Goal: Transaction & Acquisition: Purchase product/service

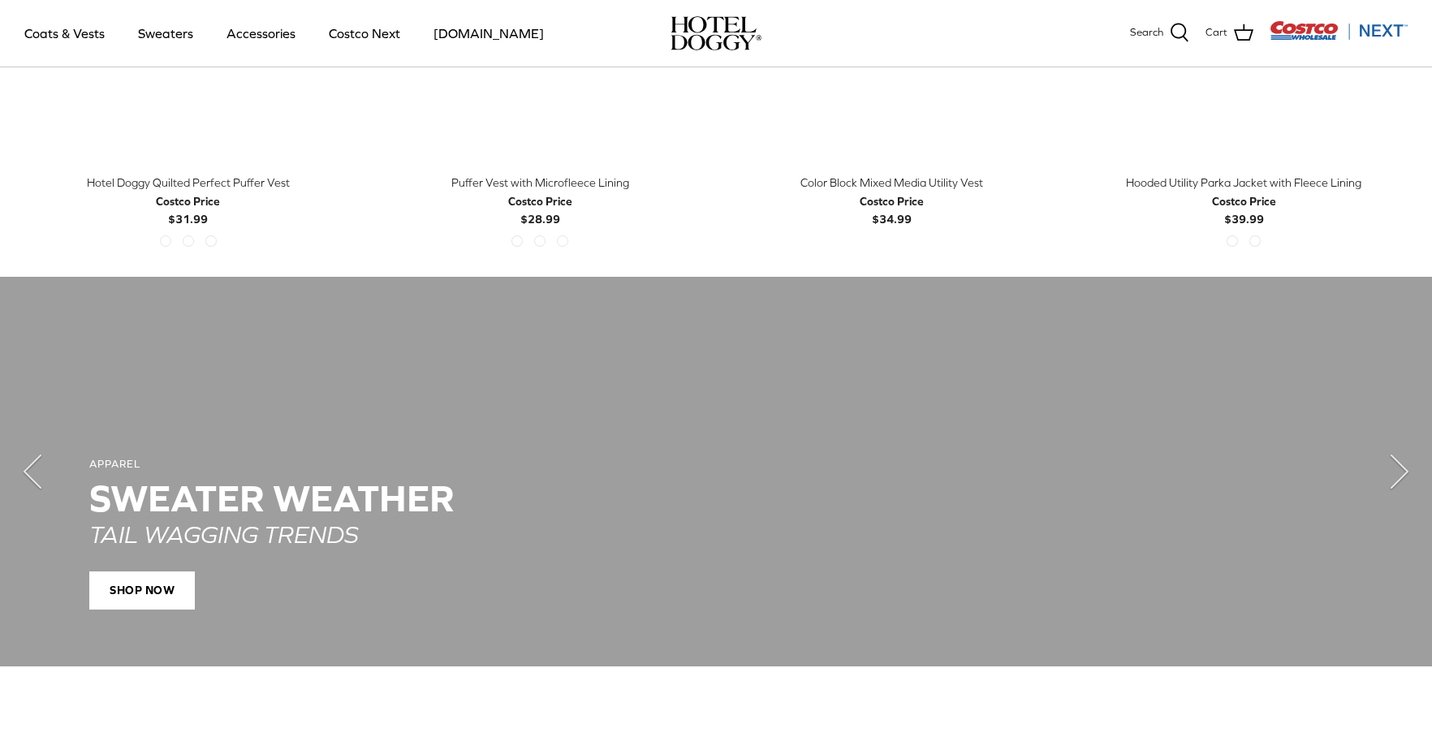
scroll to position [605, 0]
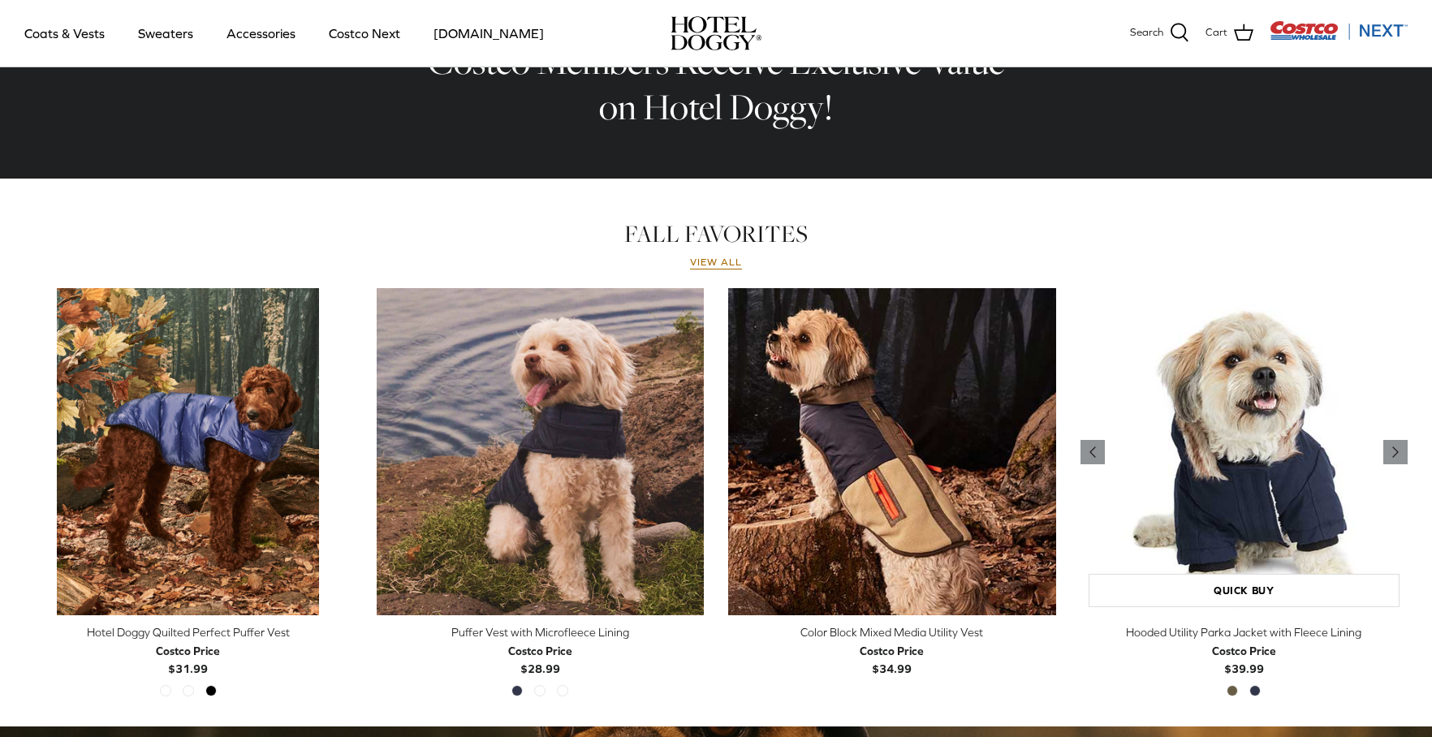
click at [1304, 555] on img "Hooded Utility Parka Jacket with Fleece Lining" at bounding box center [1245, 452] width 328 height 328
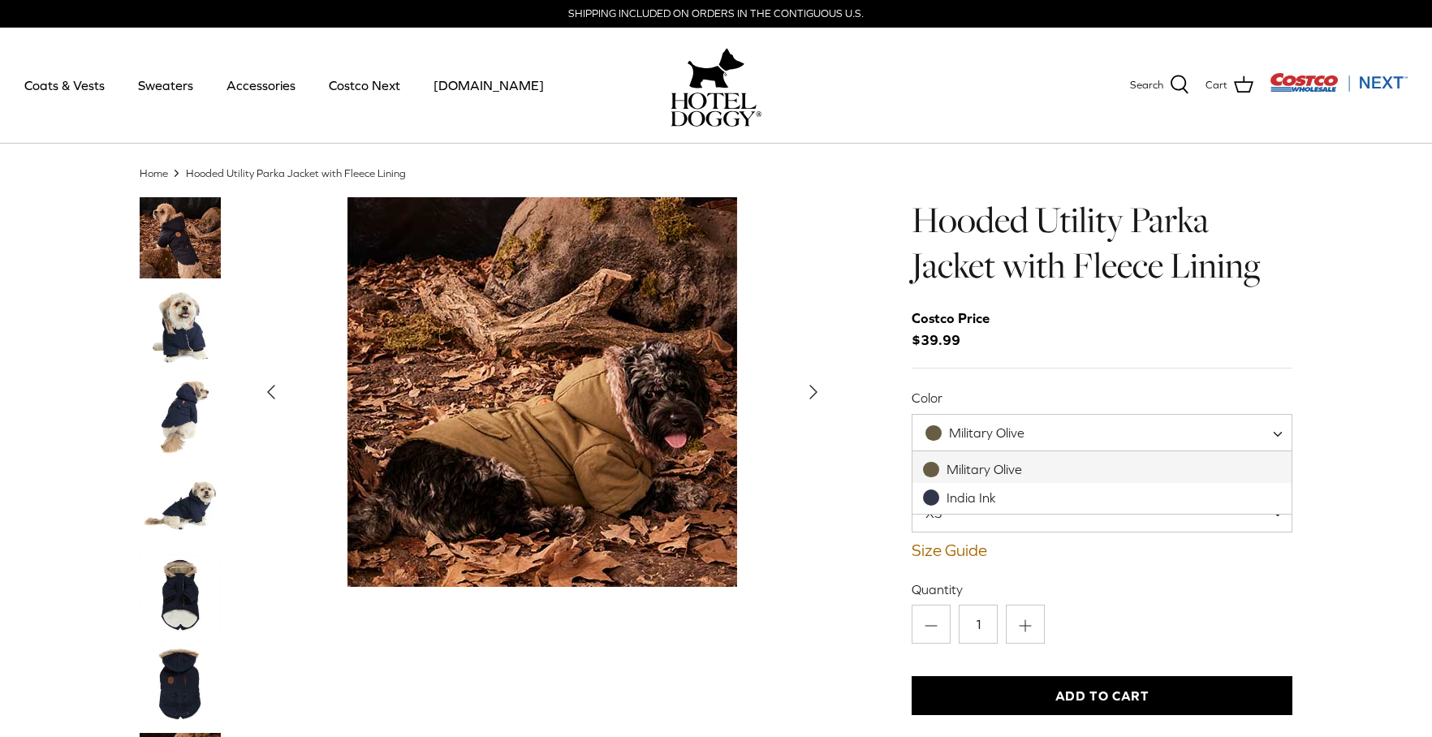
click at [1054, 433] on span "Military Olive" at bounding box center [985, 433] width 145 height 17
select select "India Ink"
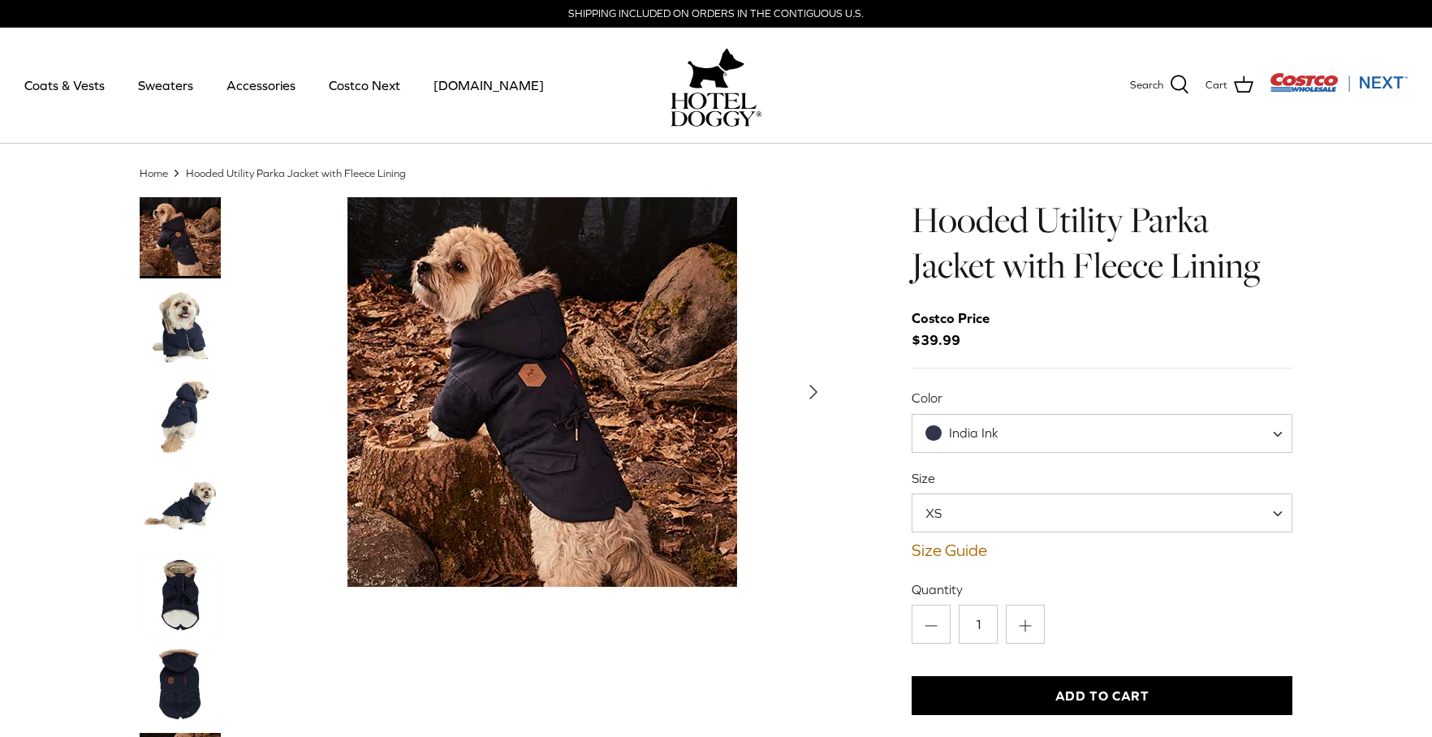
click at [1000, 523] on span "XS" at bounding box center [1102, 513] width 381 height 39
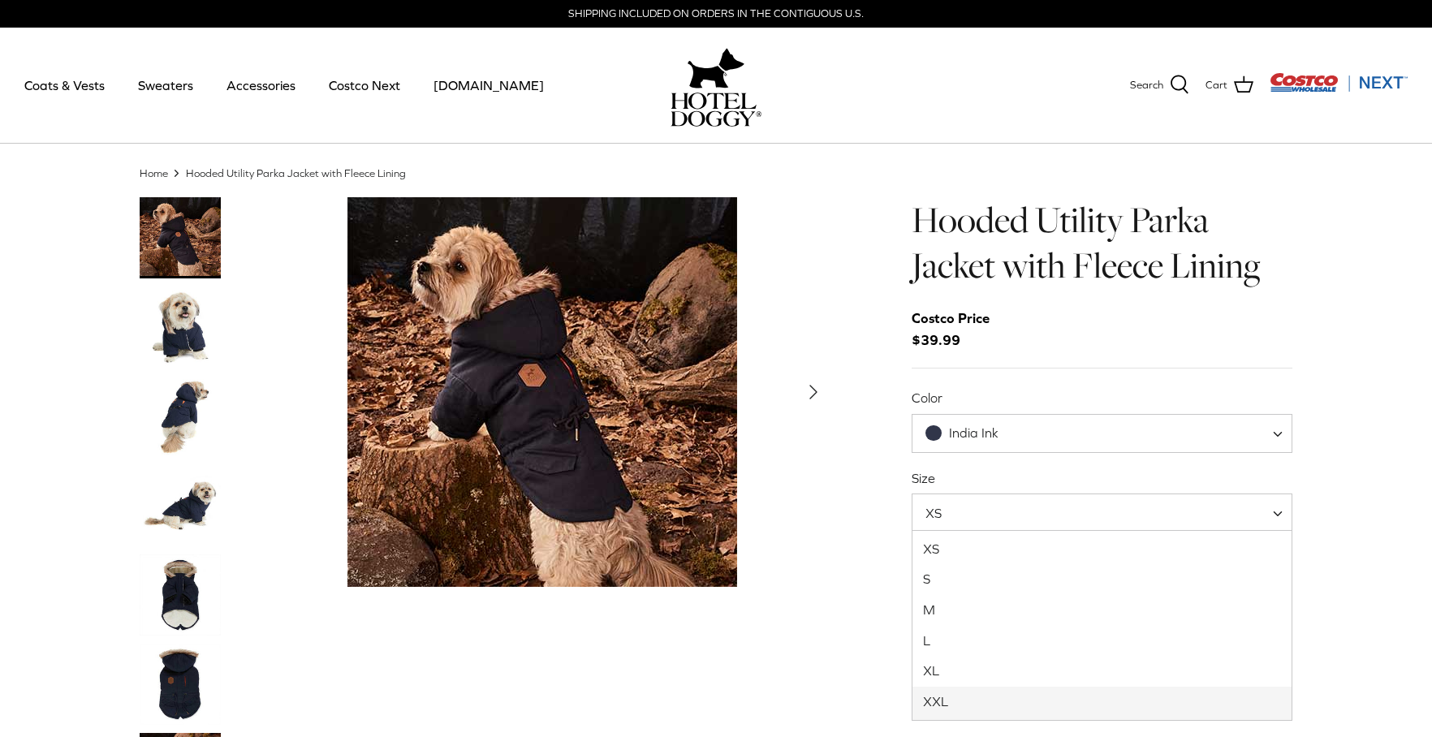
select select "XXL"
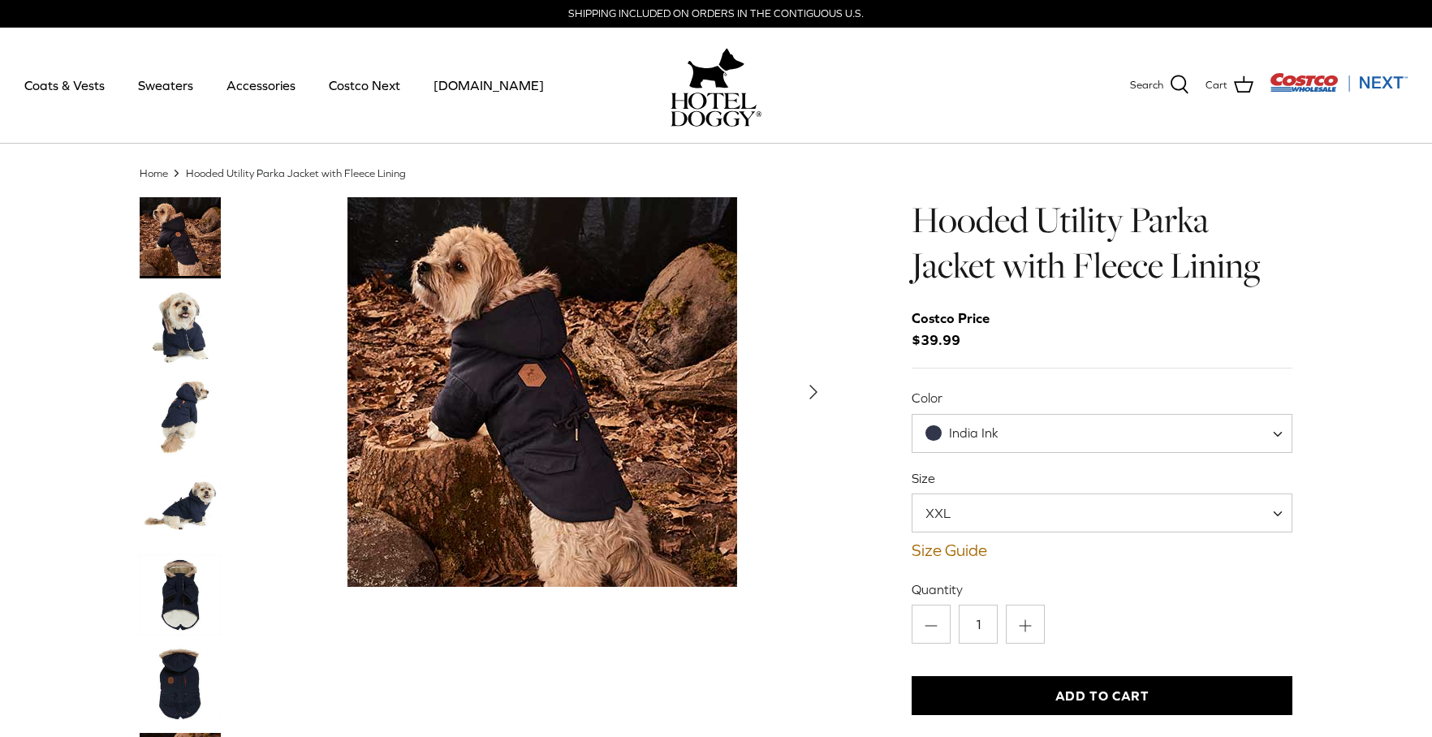
click at [175, 679] on img "Thumbnail Link" at bounding box center [180, 684] width 81 height 81
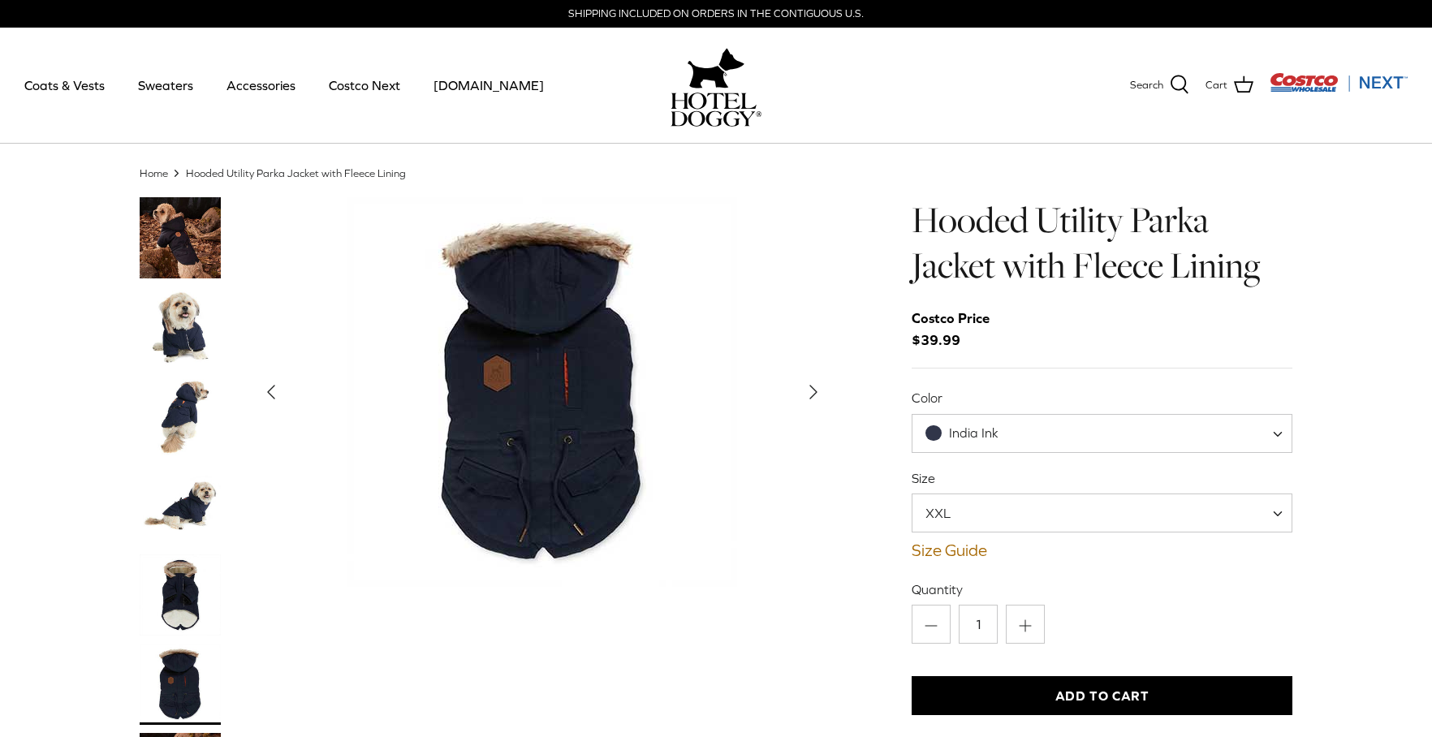
click at [184, 558] on img "Thumbnail Link" at bounding box center [180, 595] width 81 height 81
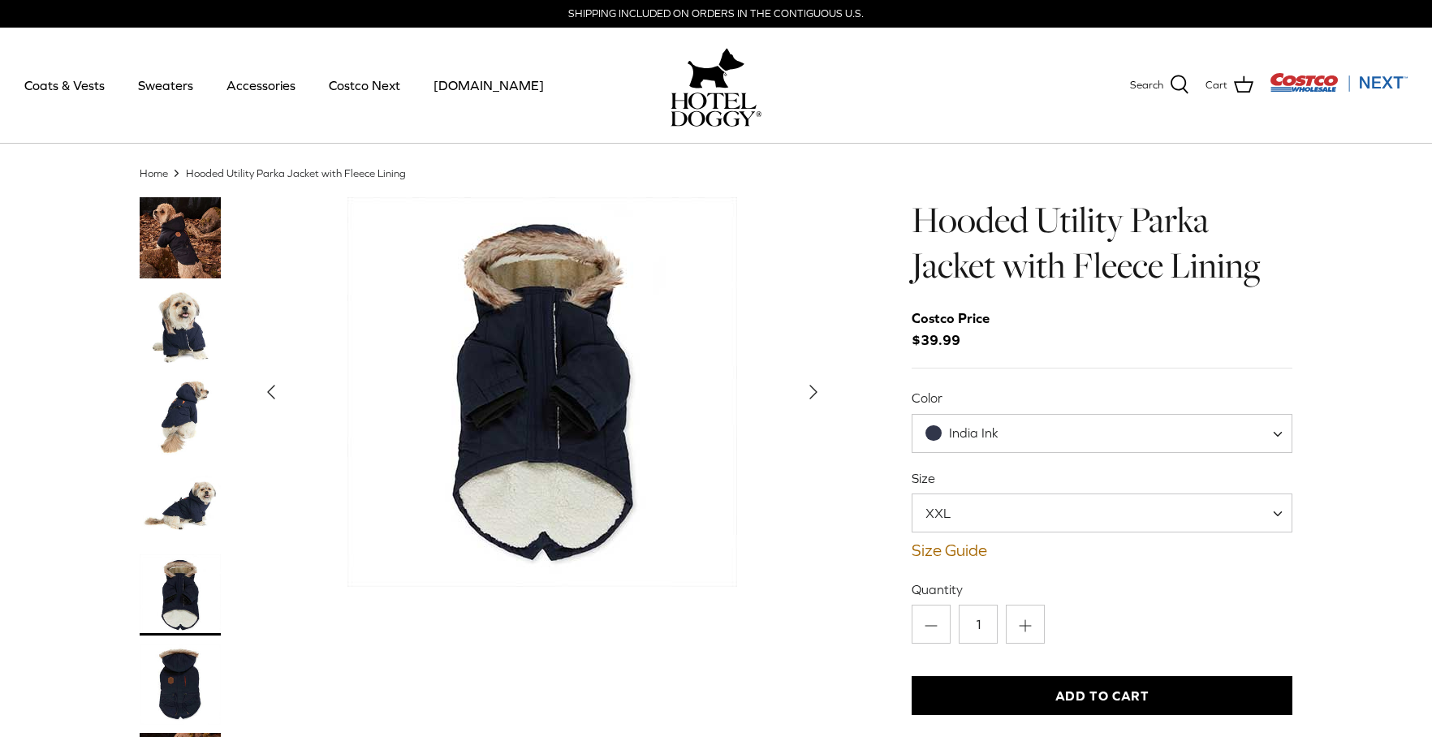
click at [183, 473] on img "Thumbnail Link" at bounding box center [180, 505] width 81 height 81
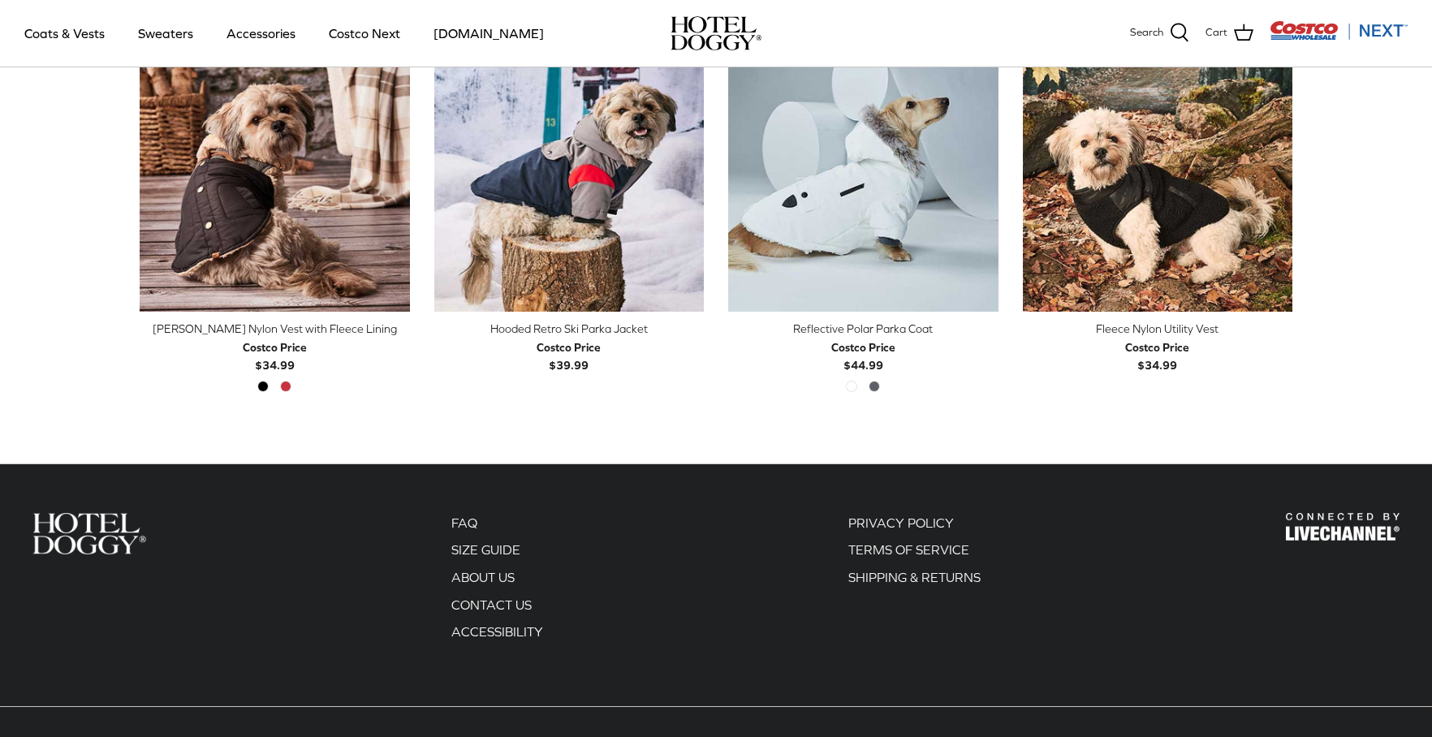
scroll to position [1263, 0]
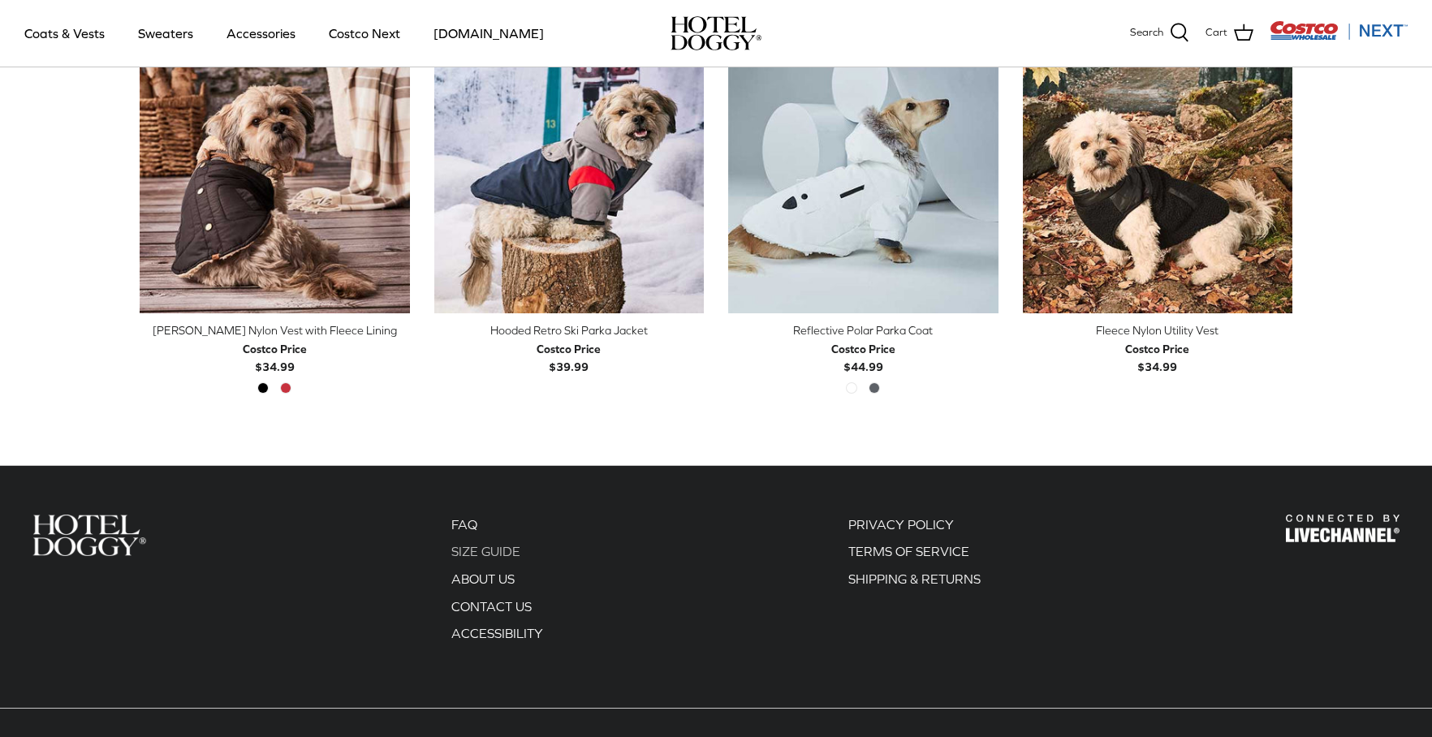
click at [503, 544] on link "SIZE GUIDE" at bounding box center [485, 551] width 69 height 15
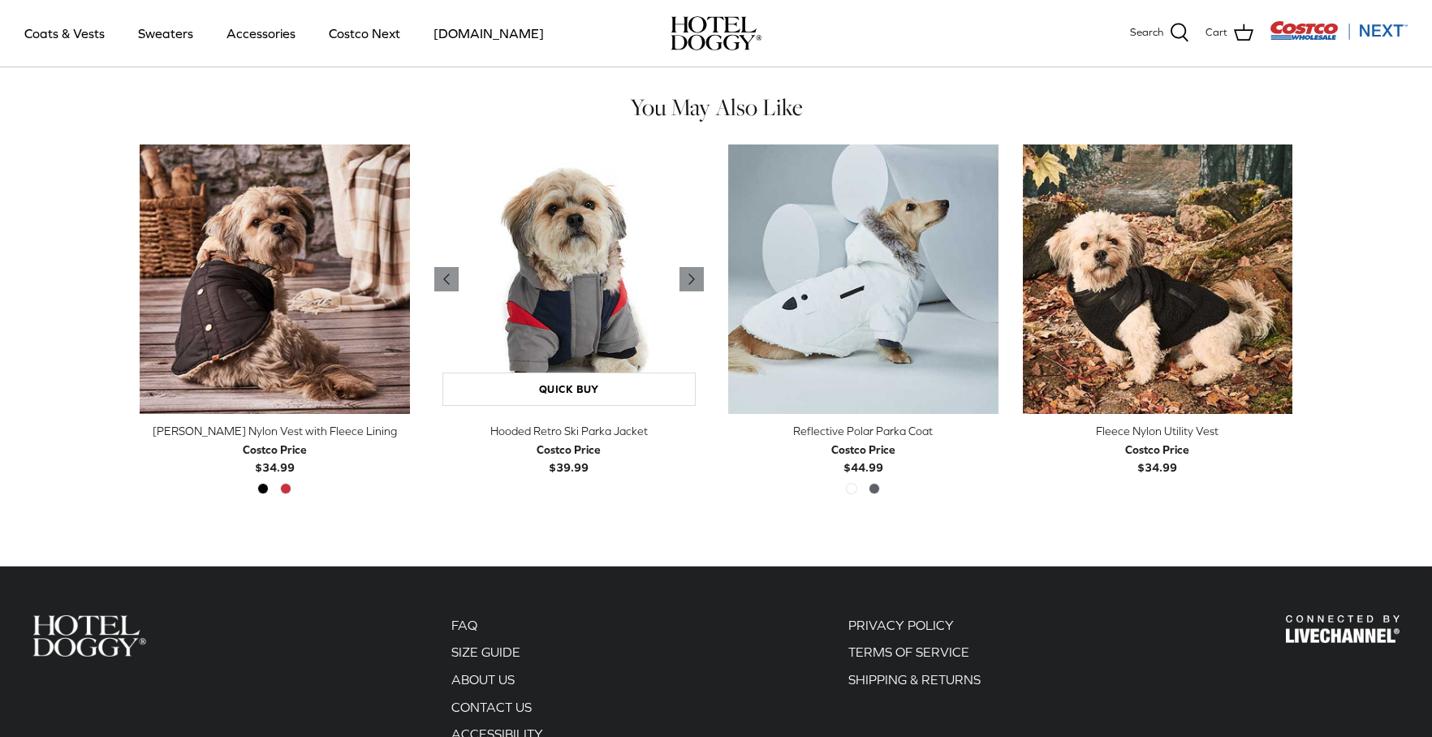
scroll to position [1165, 0]
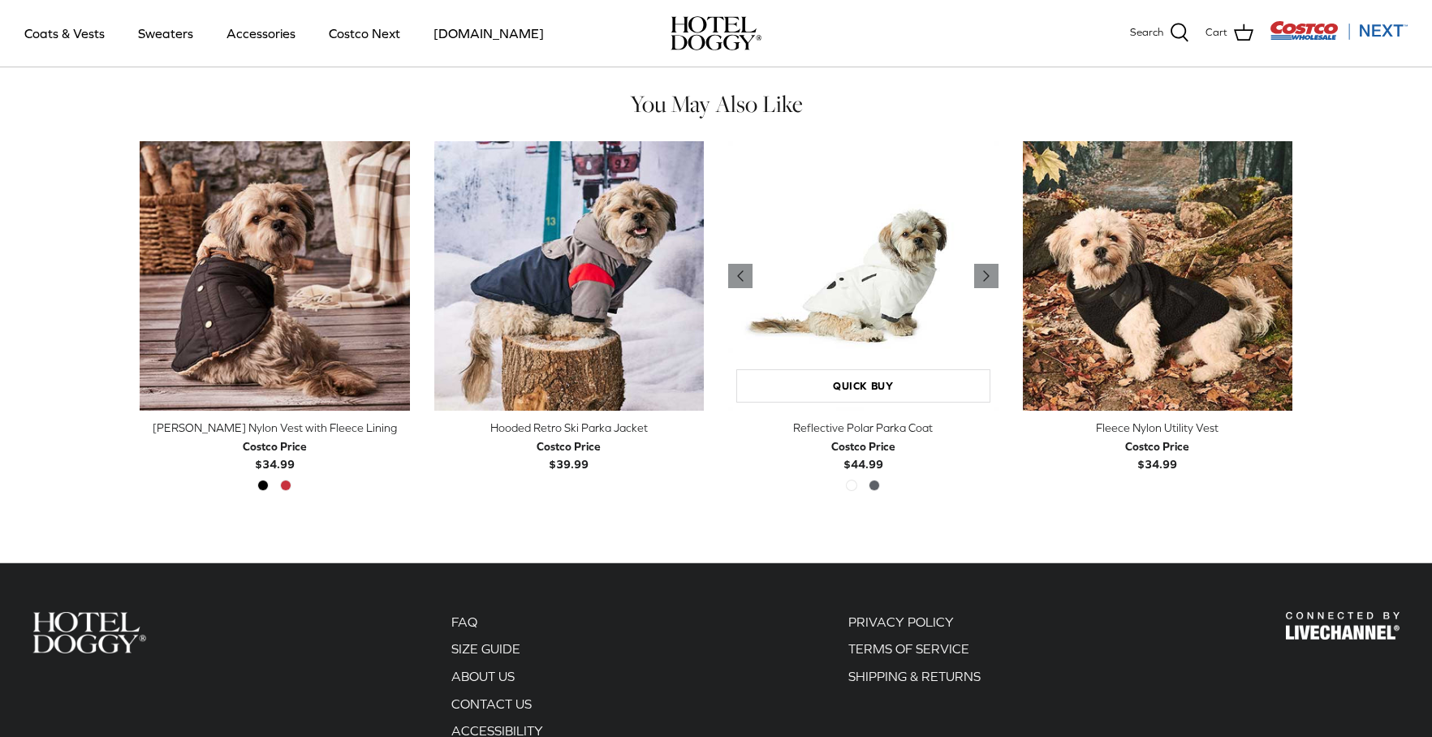
click at [840, 244] on img "Reflective Polar Parka Coat" at bounding box center [863, 276] width 270 height 270
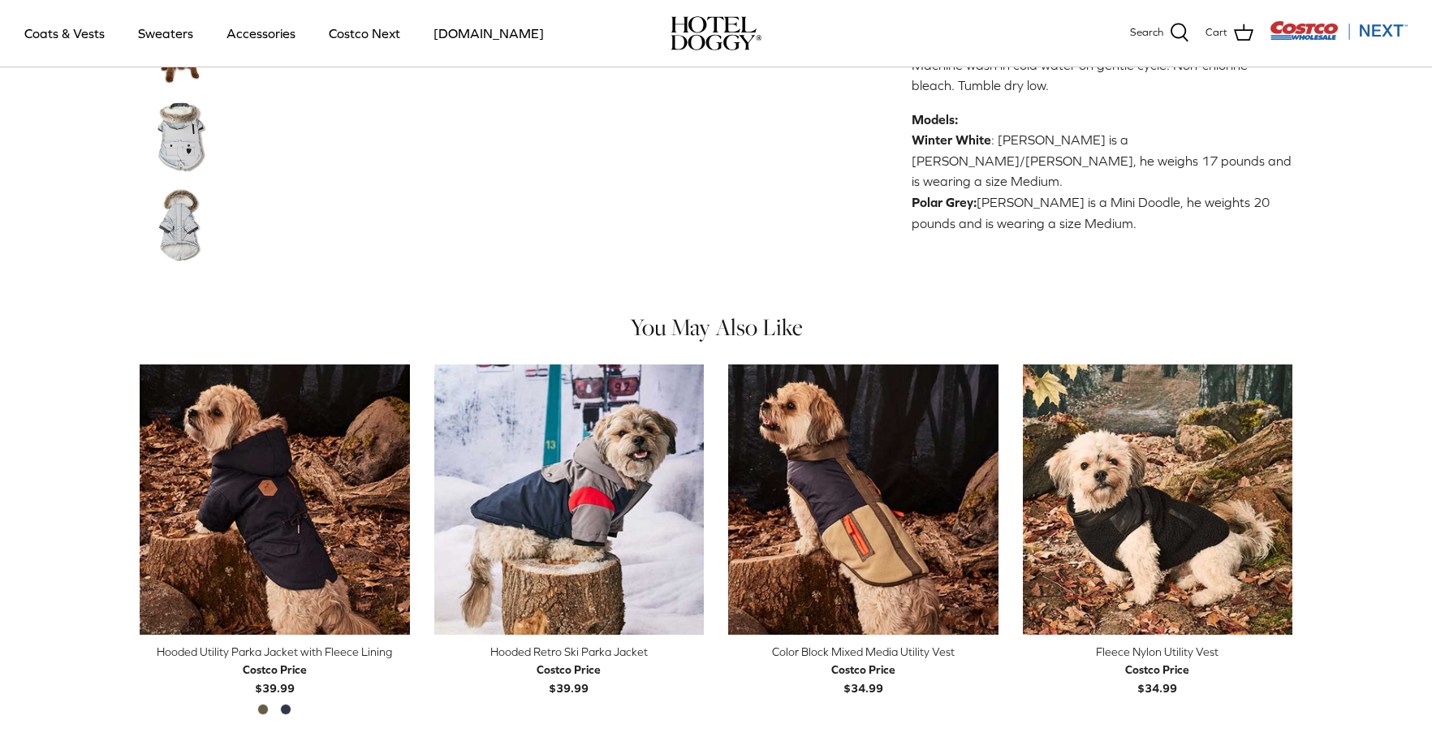
scroll to position [827, 0]
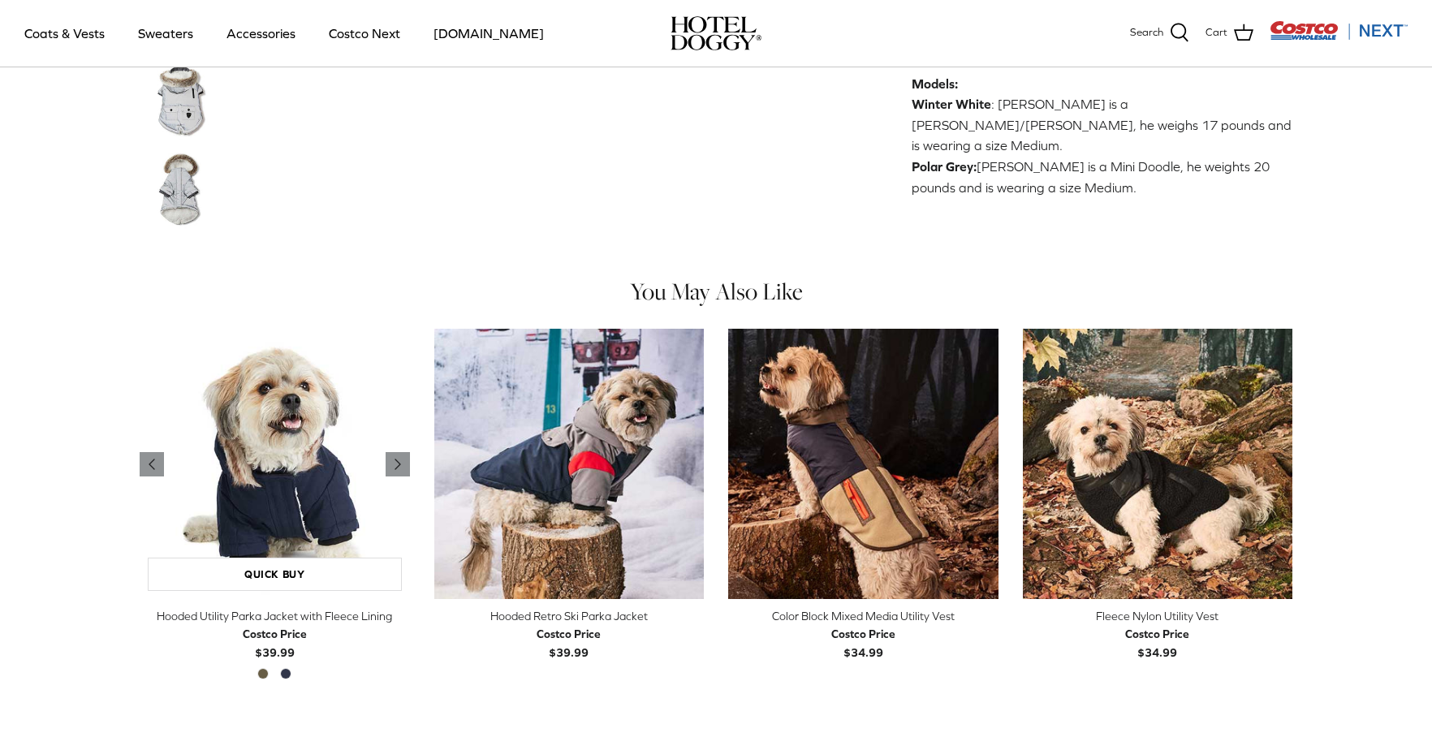
click at [262, 453] on img "Hooded Utility Parka Jacket with Fleece Lining" at bounding box center [275, 464] width 270 height 270
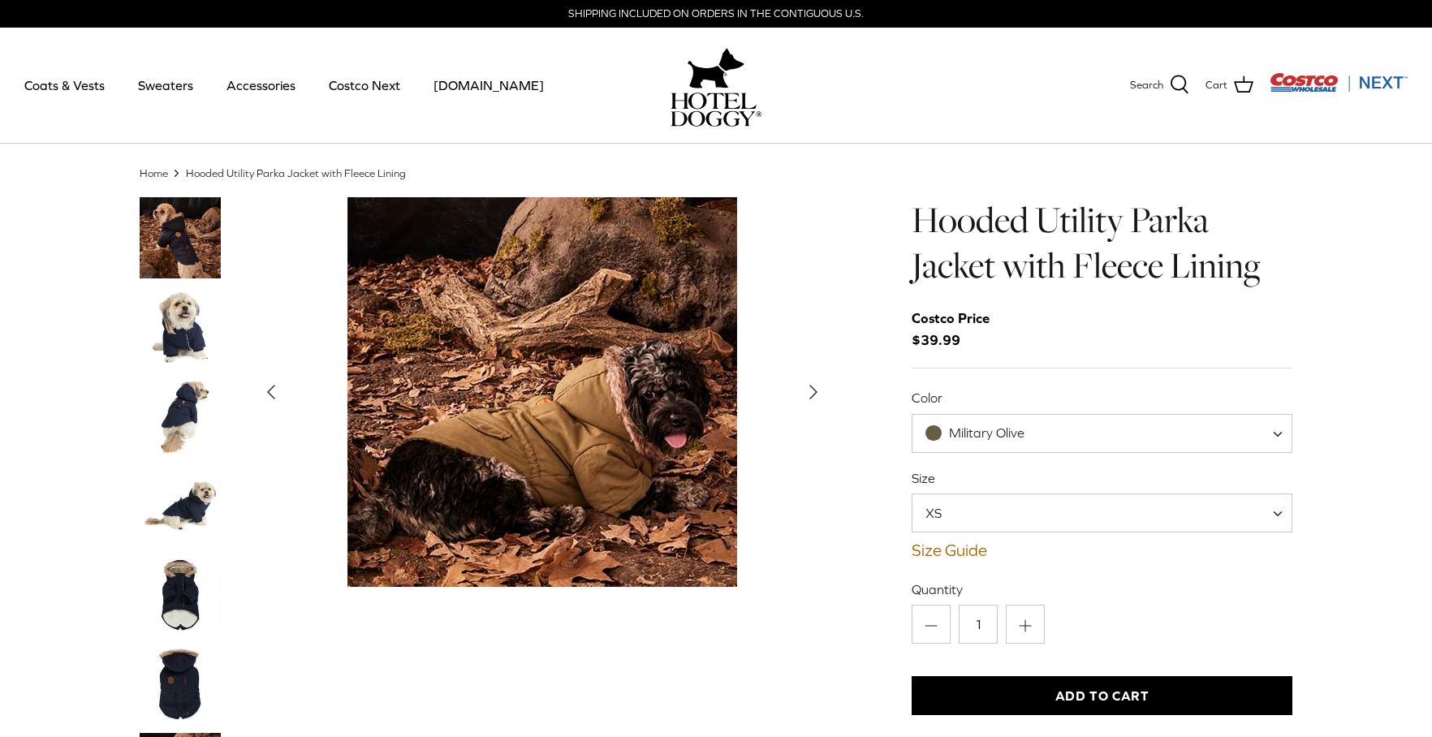
click at [968, 514] on span "XS" at bounding box center [944, 513] width 62 height 18
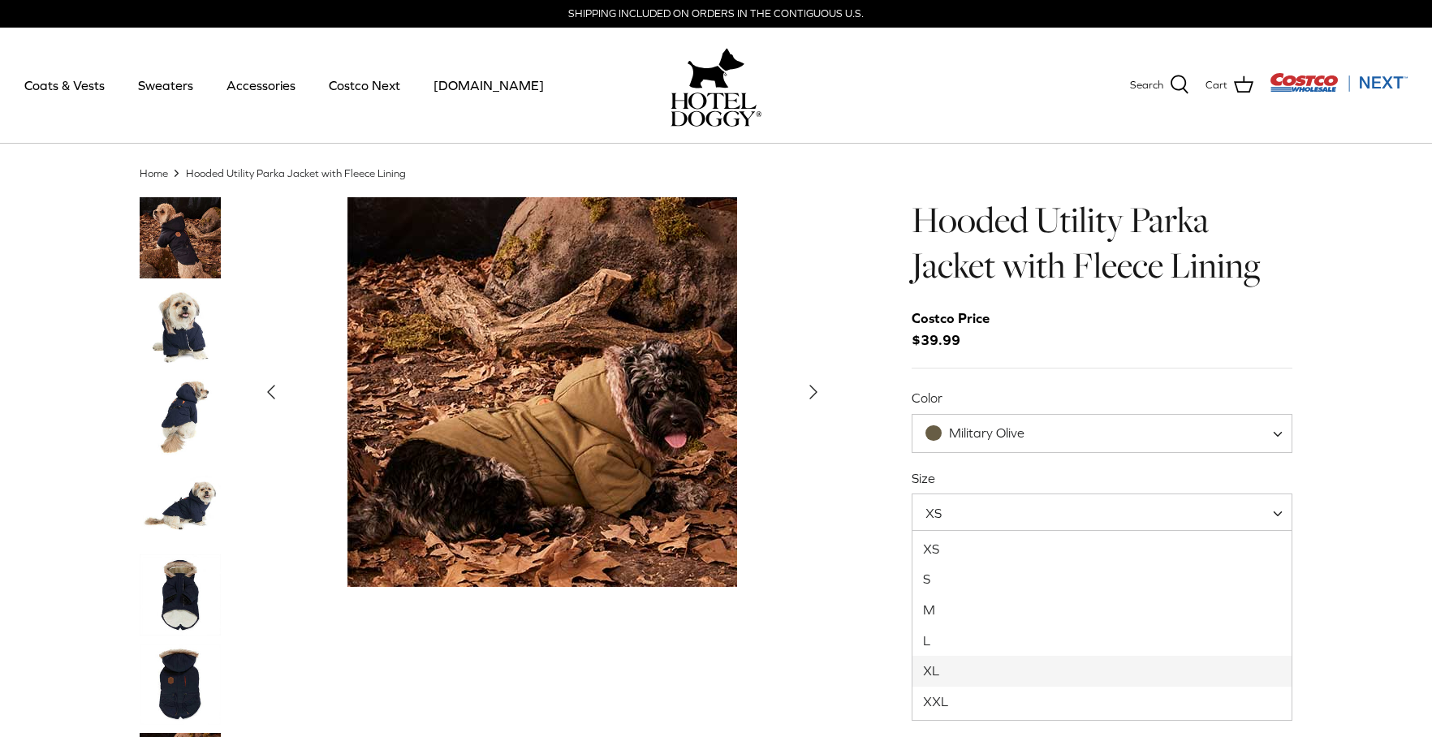
select select "XL"
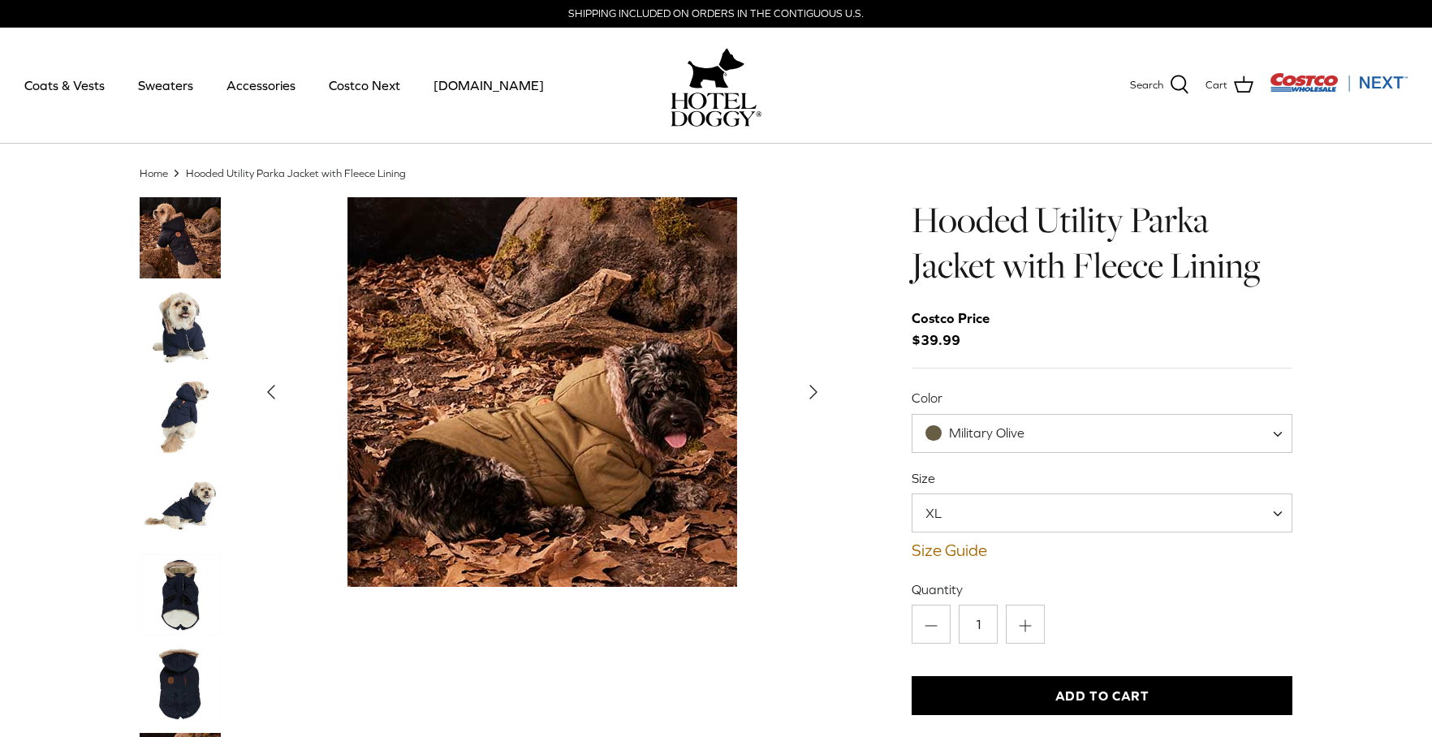
click at [974, 434] on span "Military Olive" at bounding box center [987, 432] width 76 height 15
select select "India Ink"
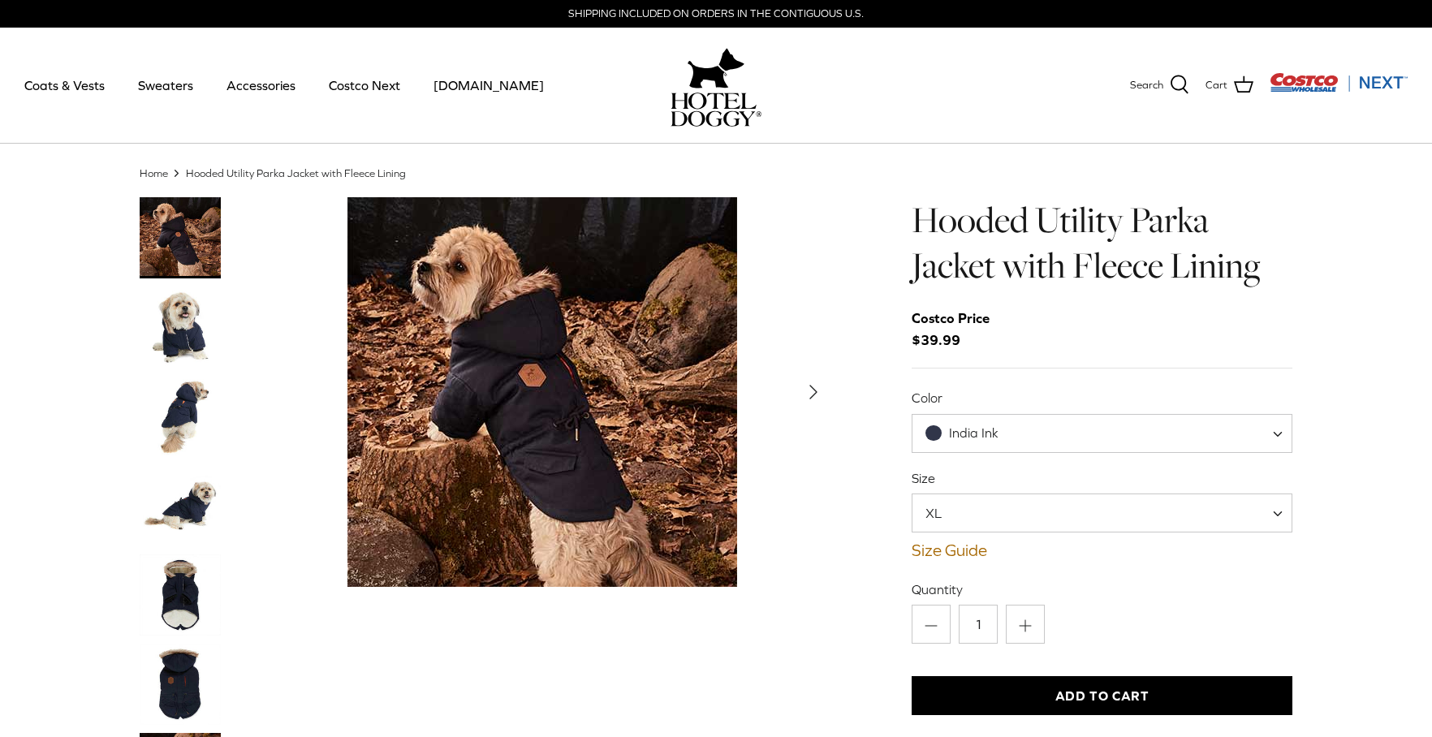
click at [175, 684] on img "Thumbnail Link" at bounding box center [180, 684] width 81 height 81
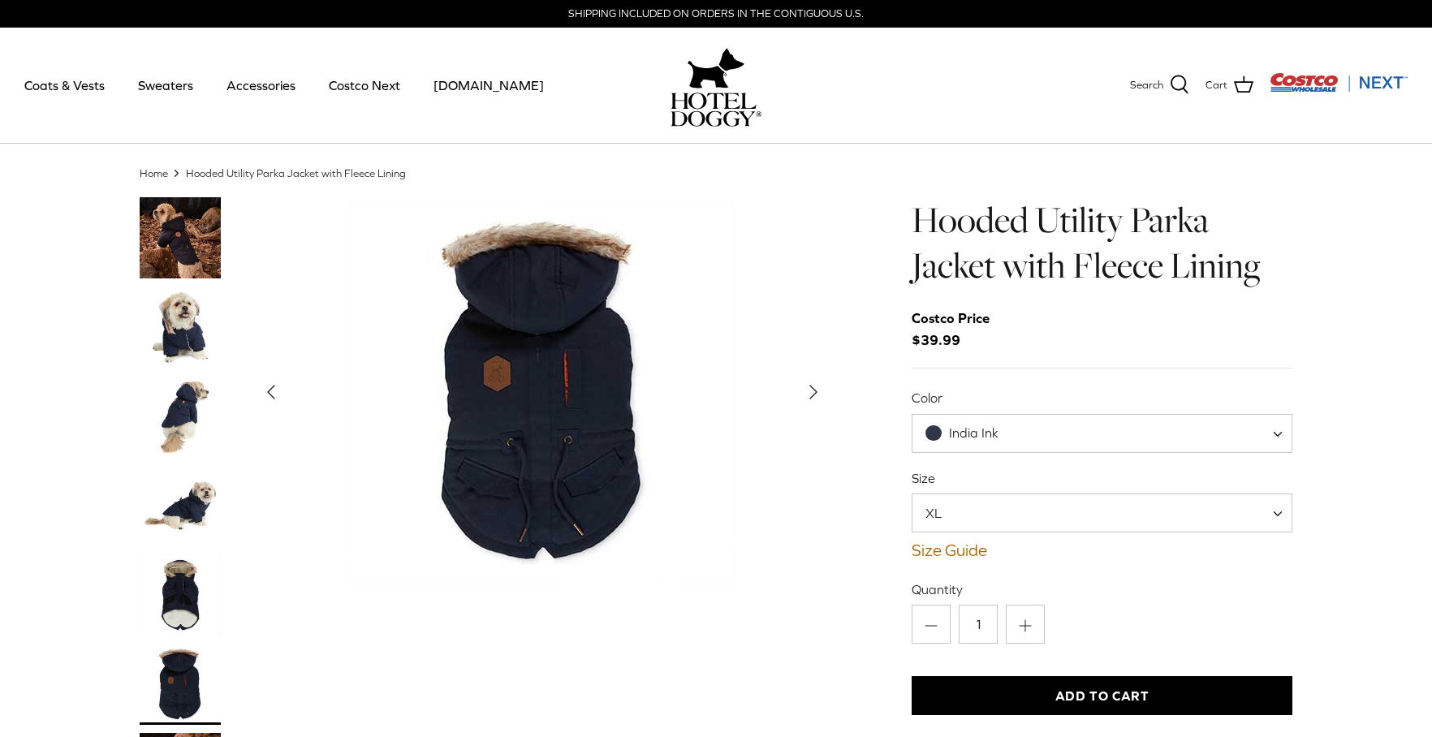
click at [173, 626] on img "Thumbnail Link" at bounding box center [180, 595] width 81 height 81
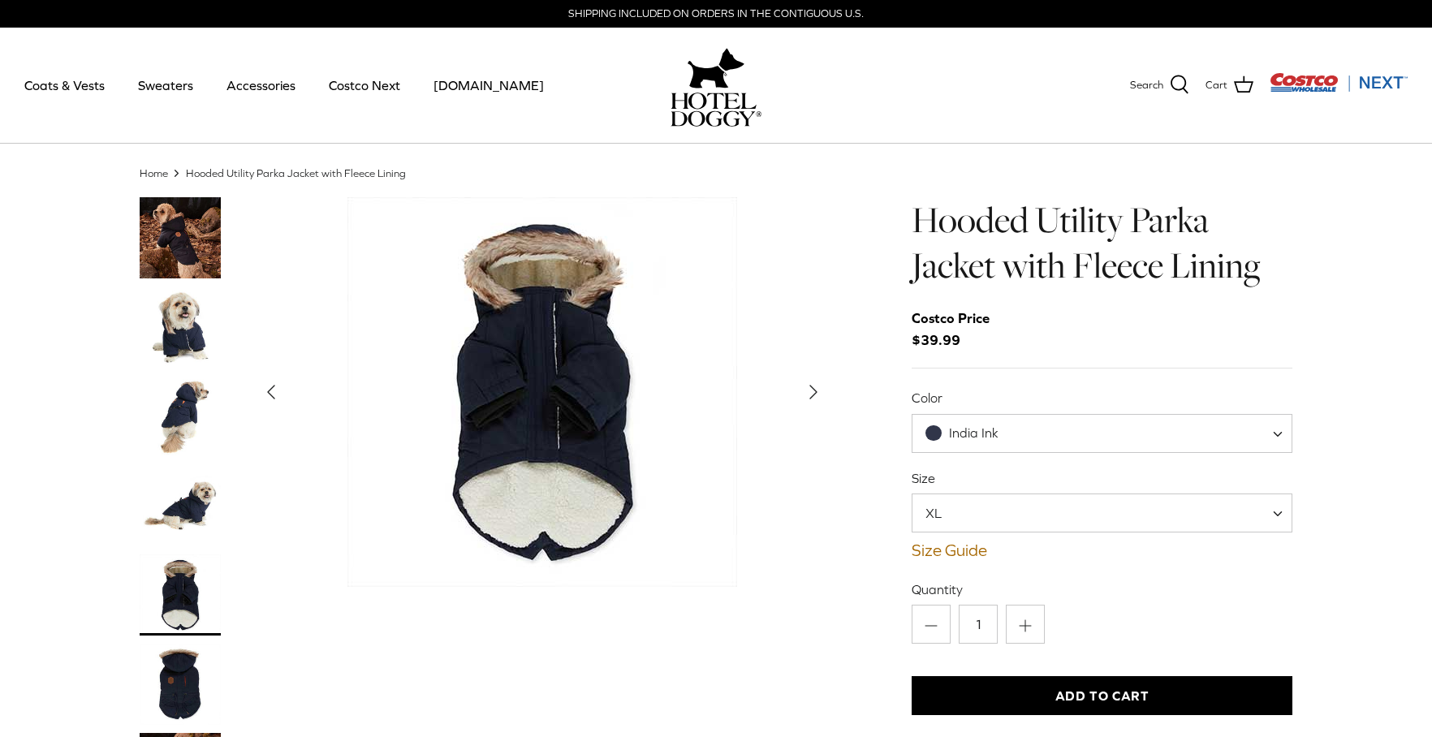
click at [1105, 694] on button "Add to Cart" at bounding box center [1102, 695] width 381 height 39
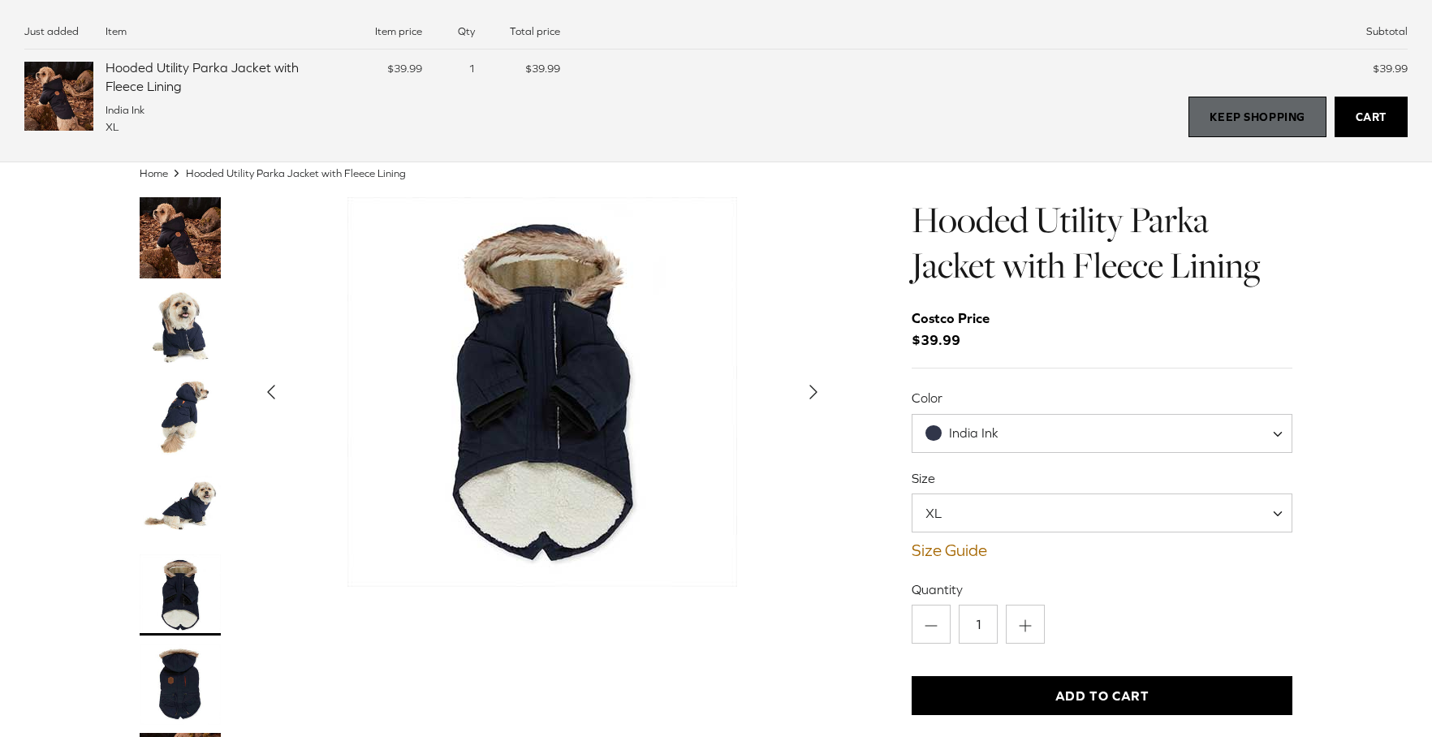
click at [1229, 103] on link "Keep Shopping" at bounding box center [1257, 117] width 137 height 41
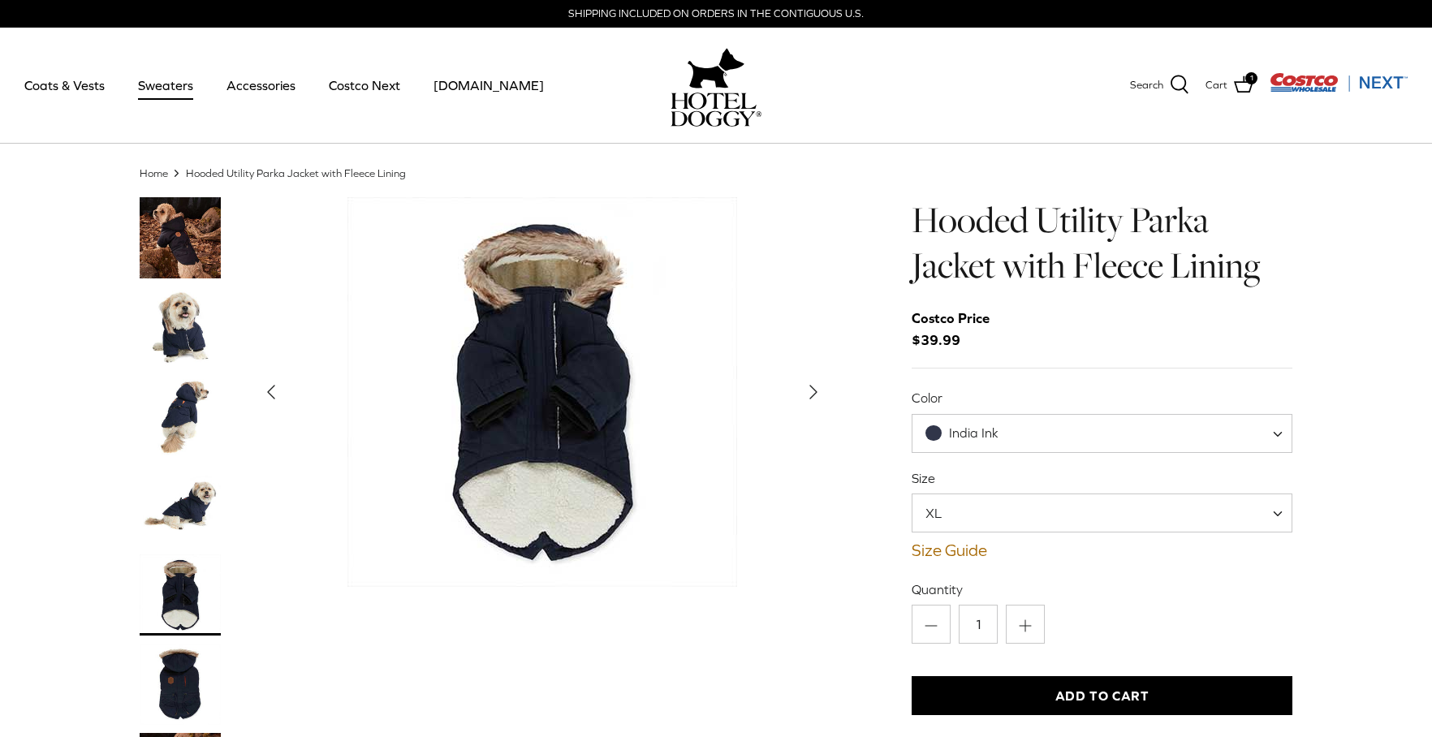
click at [166, 94] on link "Sweaters" at bounding box center [165, 85] width 84 height 55
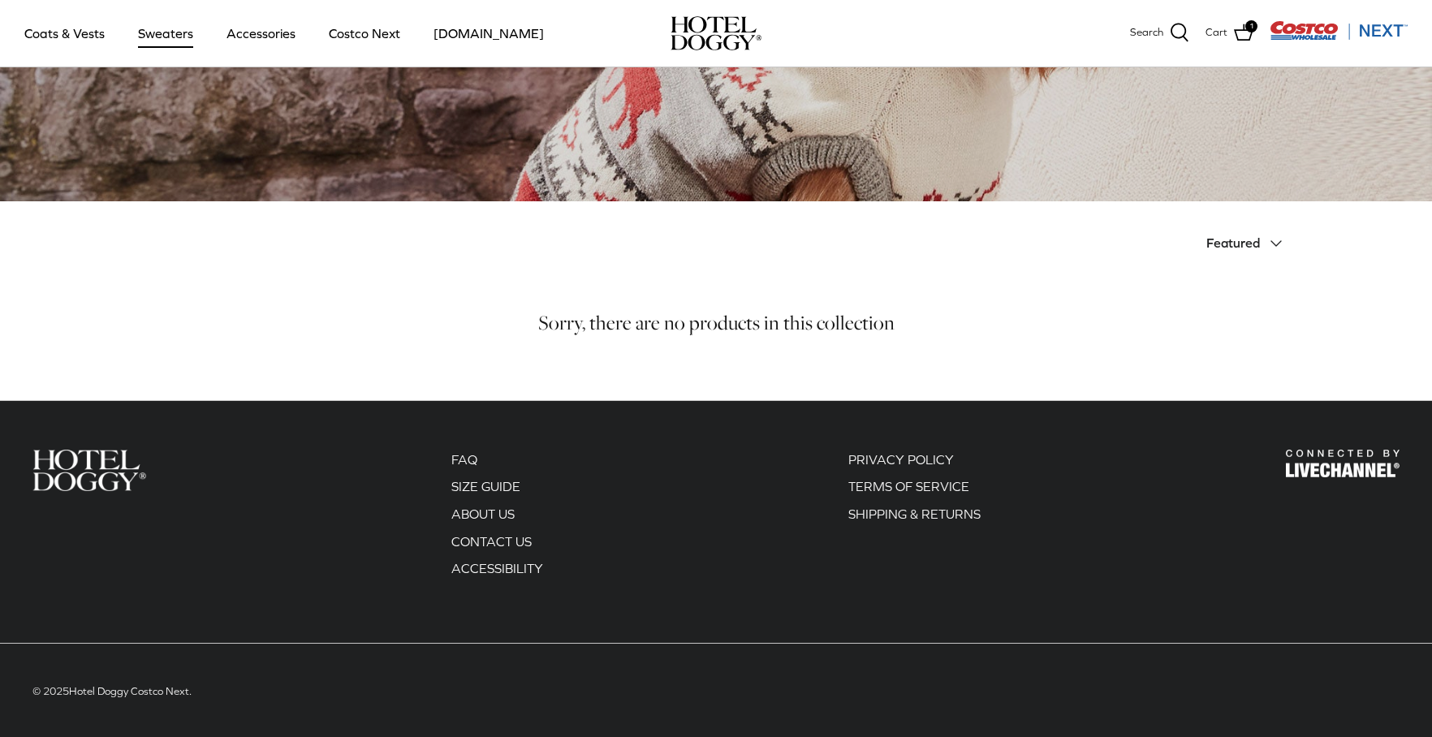
scroll to position [231, 0]
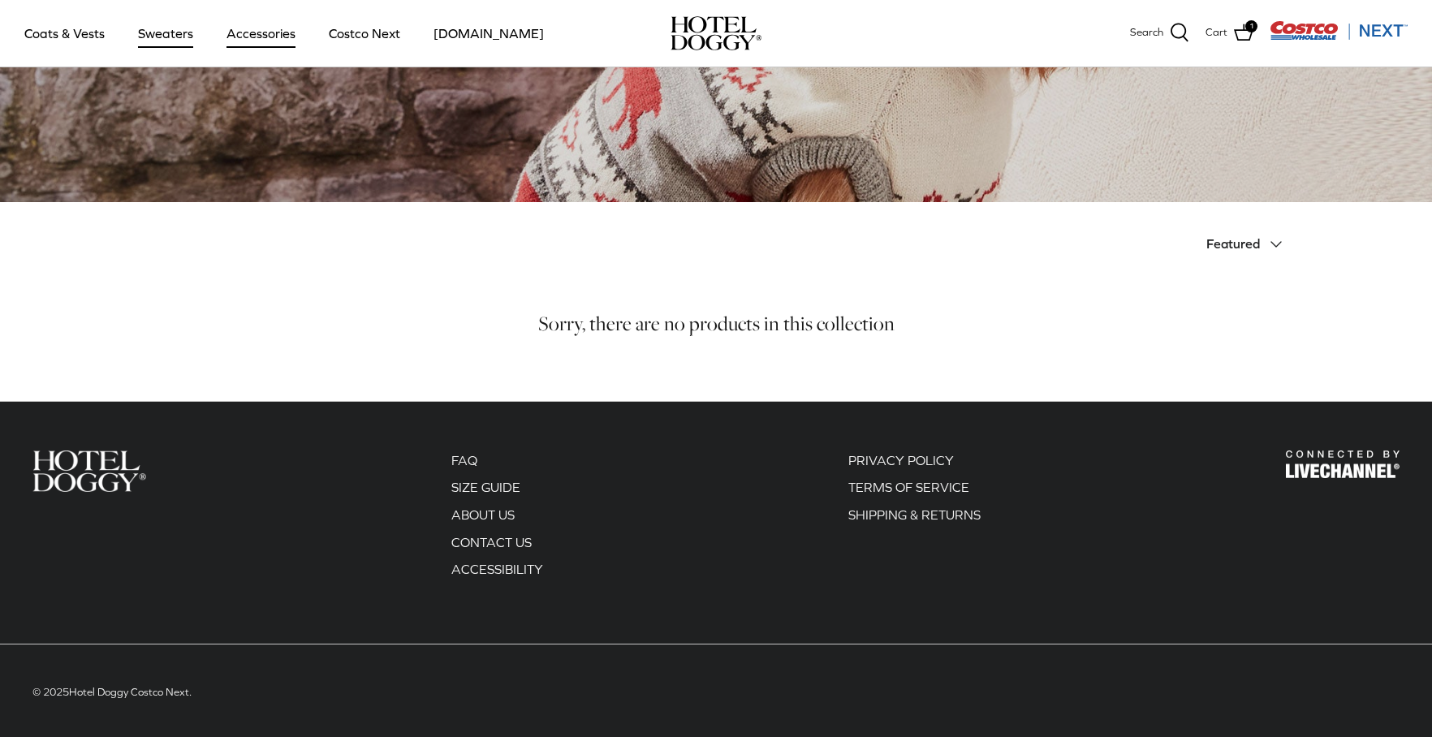
click at [248, 42] on link "Accessories" at bounding box center [261, 33] width 98 height 55
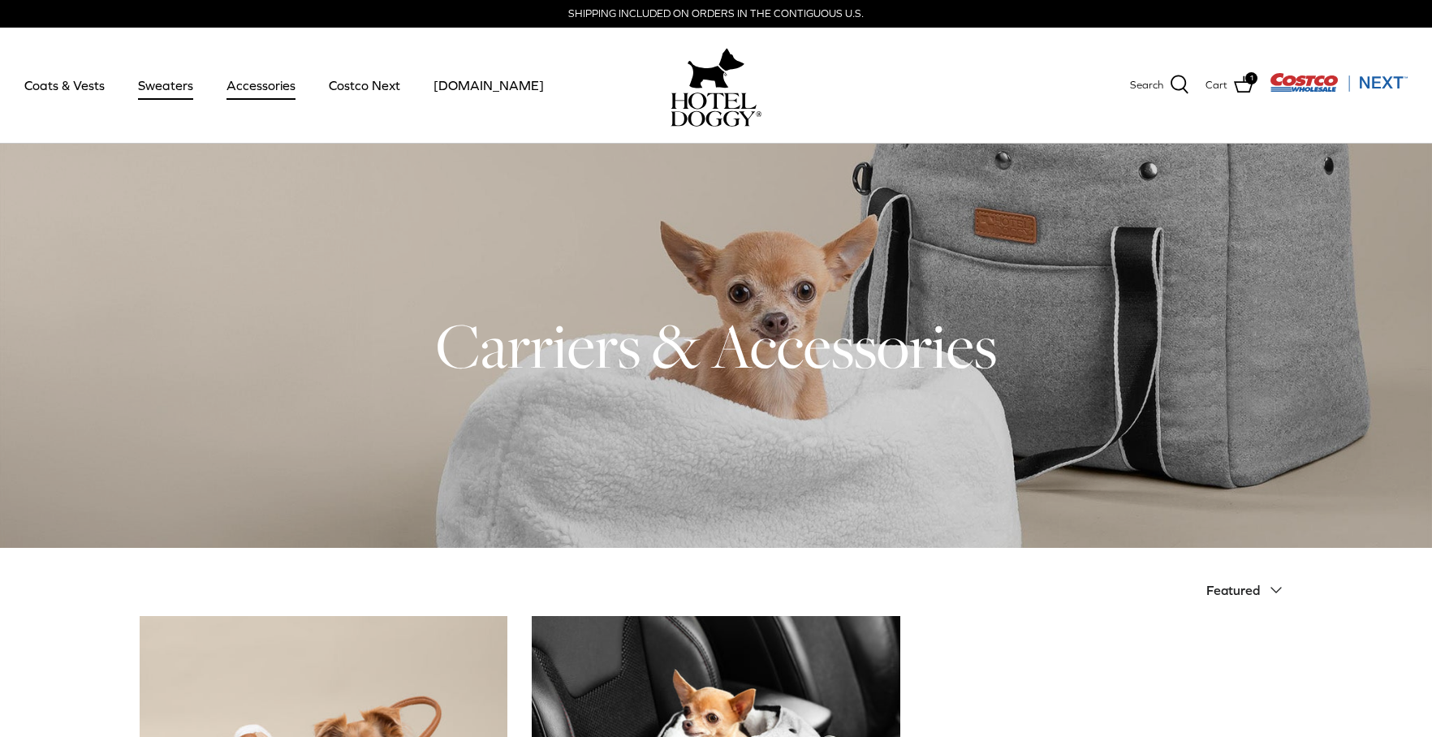
click at [174, 93] on link "Sweaters" at bounding box center [165, 85] width 84 height 55
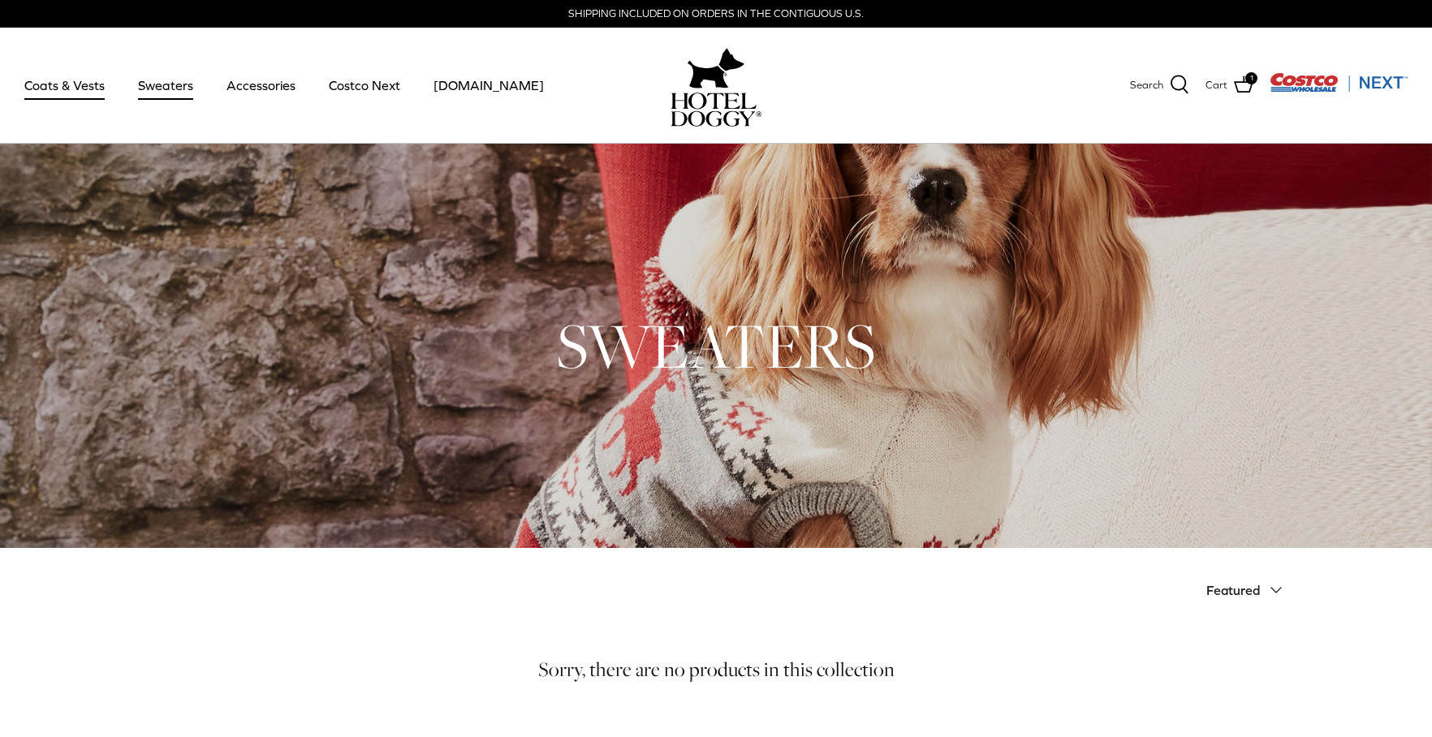
click at [67, 89] on link "Coats & Vests" at bounding box center [65, 85] width 110 height 55
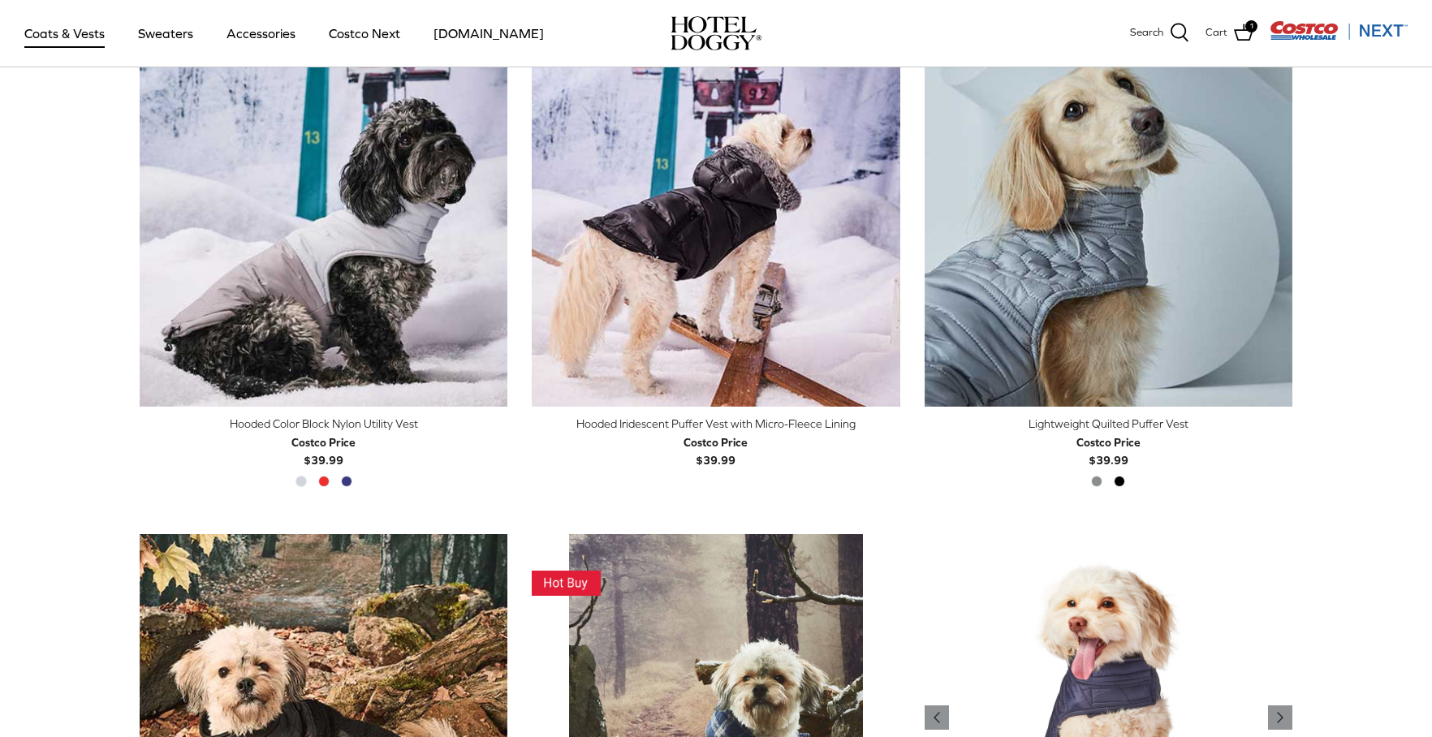
scroll to position [1367, 0]
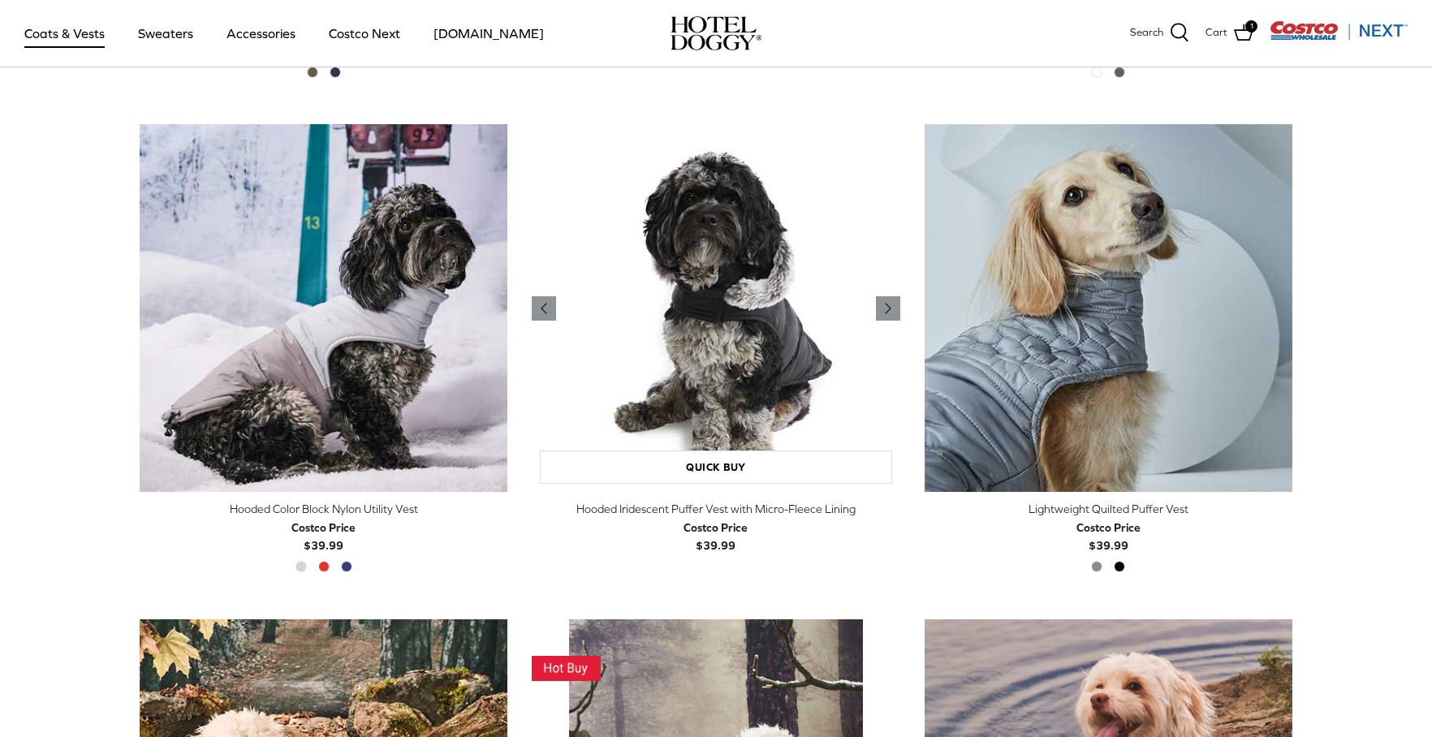
click at [741, 404] on img "Hooded Iridescent Puffer Vest with Micro-Fleece Lining" at bounding box center [716, 308] width 368 height 368
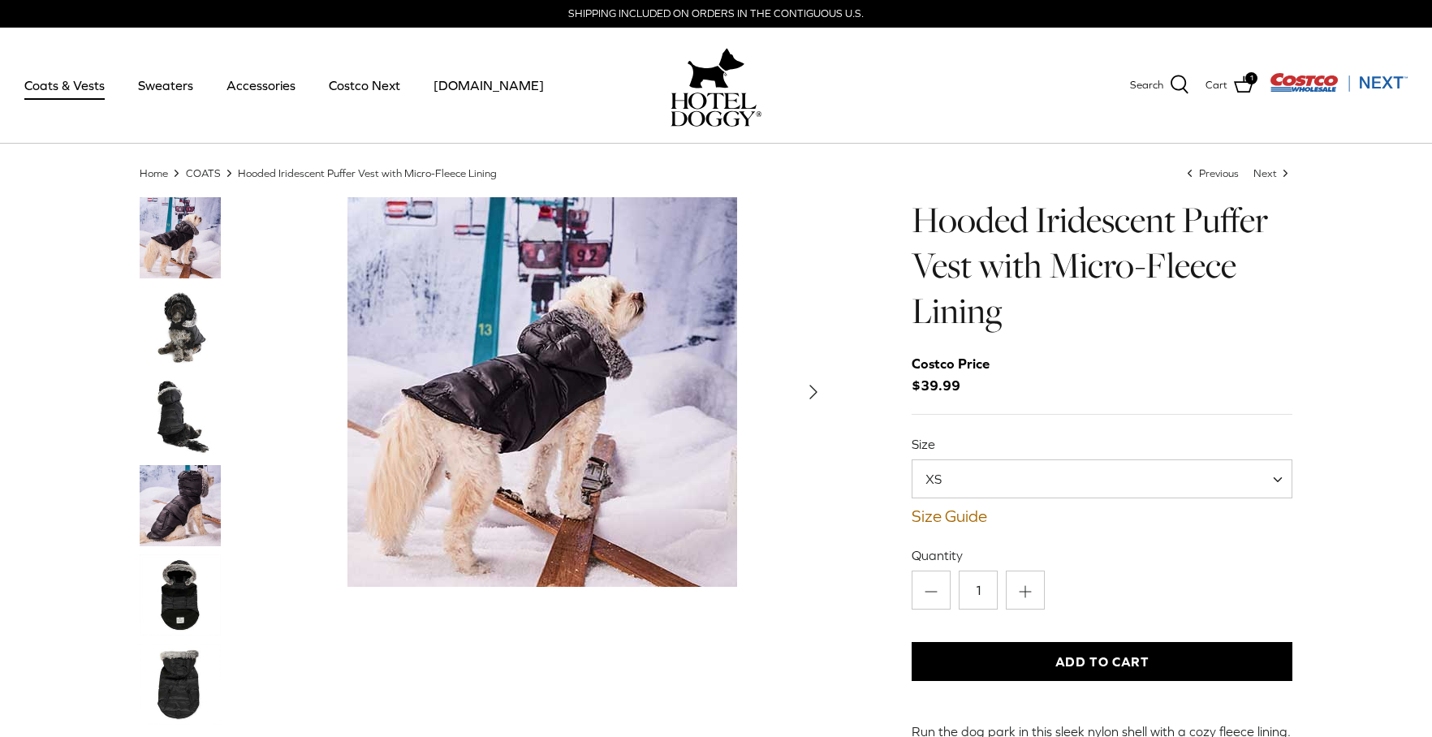
click at [183, 497] on img "Thumbnail Link" at bounding box center [180, 505] width 81 height 81
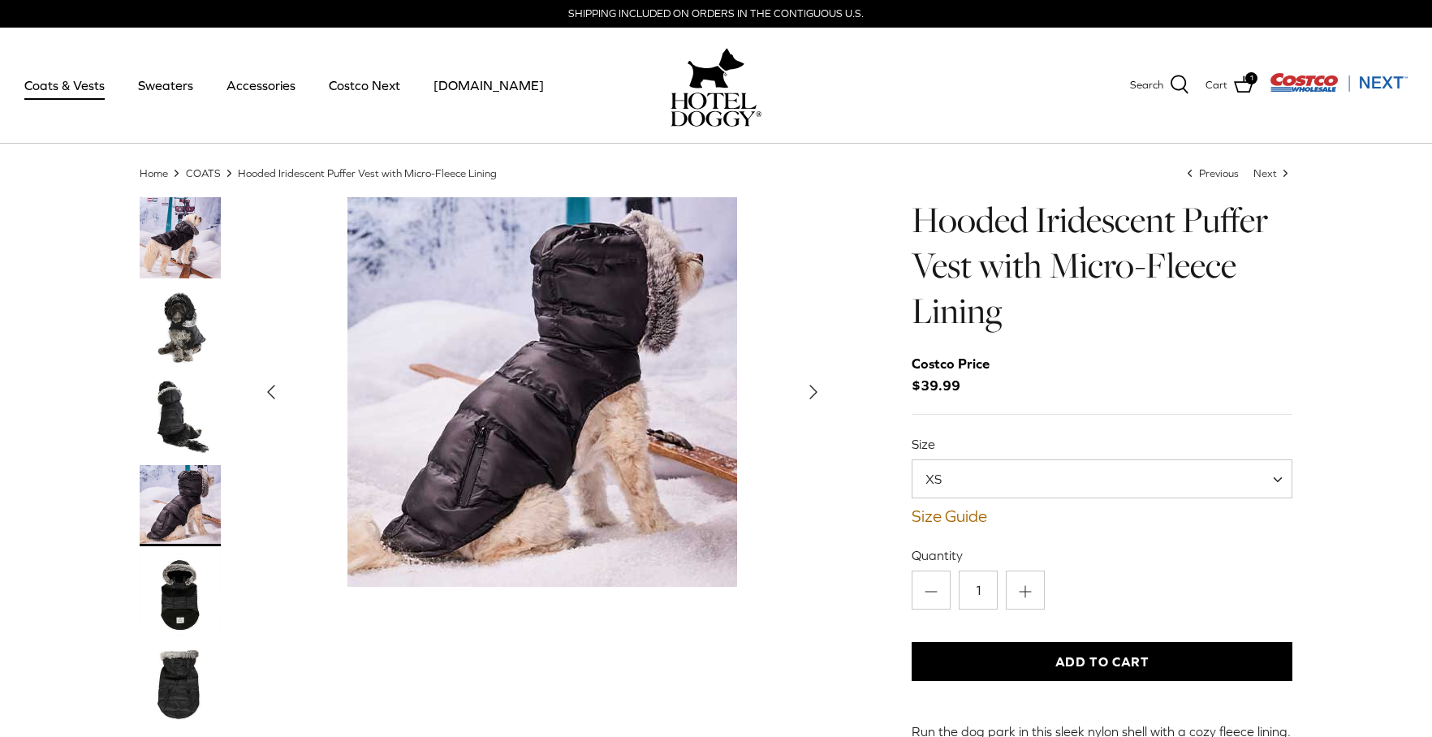
click at [199, 503] on img "Thumbnail Link" at bounding box center [180, 505] width 81 height 81
click at [176, 408] on img "Thumbnail Link" at bounding box center [180, 416] width 81 height 81
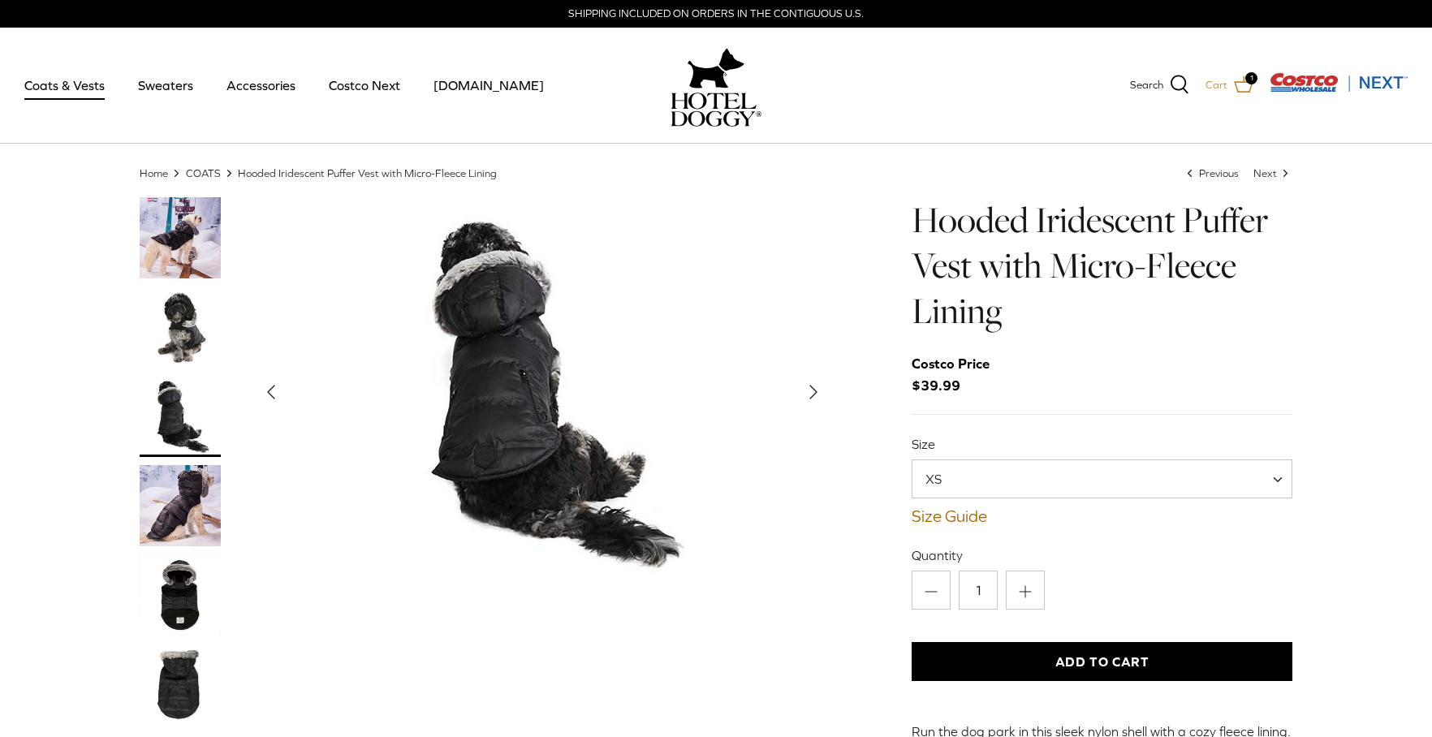
click at [1242, 82] on icon at bounding box center [1243, 84] width 19 height 16
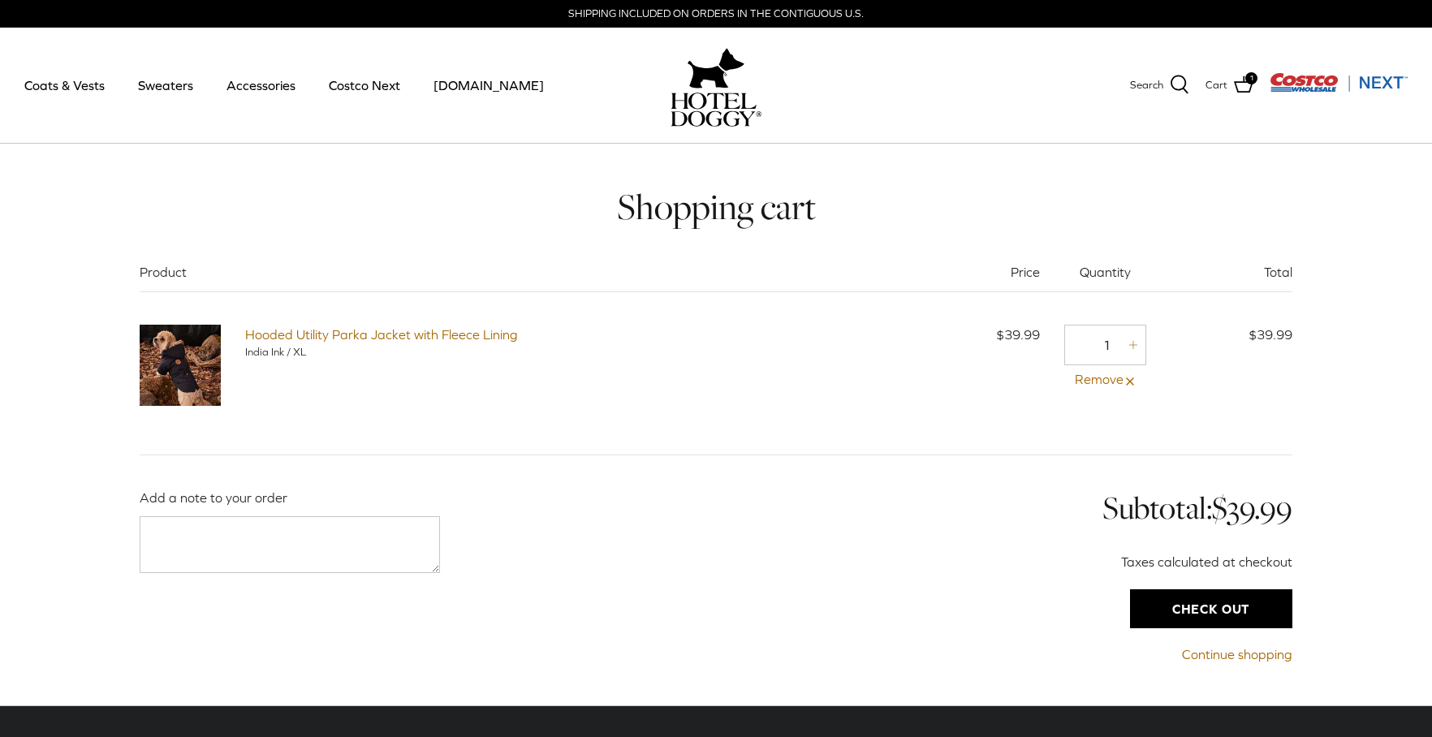
click at [1250, 603] on input "Check out" at bounding box center [1211, 608] width 162 height 39
